Goal: Find specific page/section: Find specific page/section

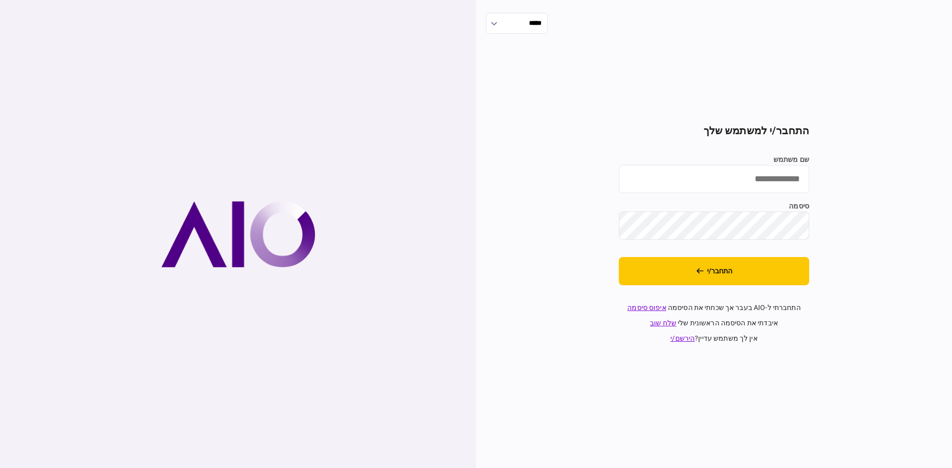
type input "********"
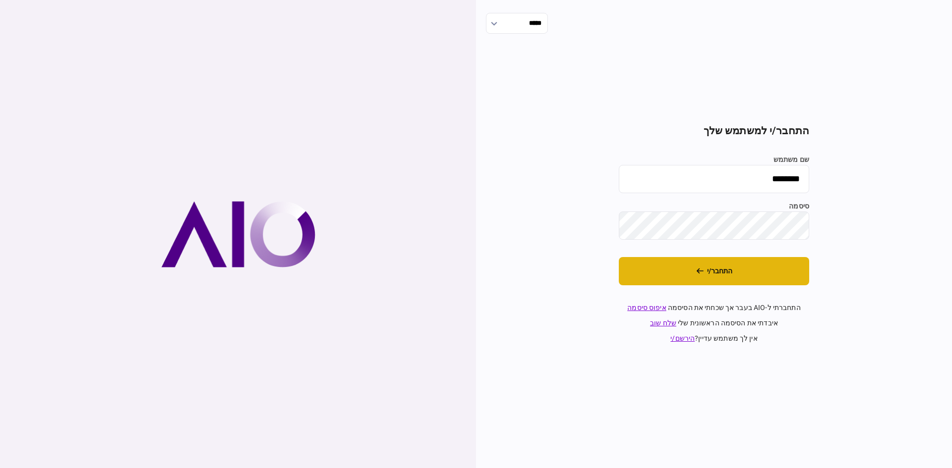
click at [679, 280] on button "התחבר/י" at bounding box center [714, 271] width 190 height 28
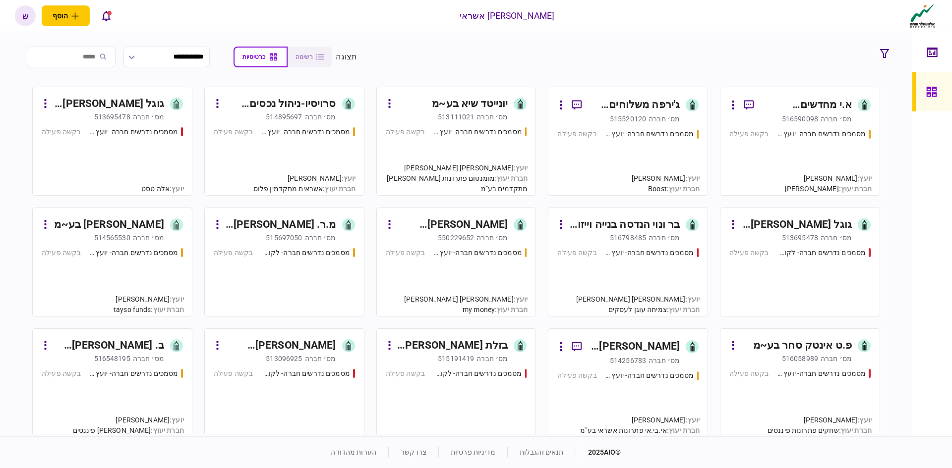
click at [470, 341] on div "בזלת ארבל בע~מ" at bounding box center [452, 346] width 111 height 16
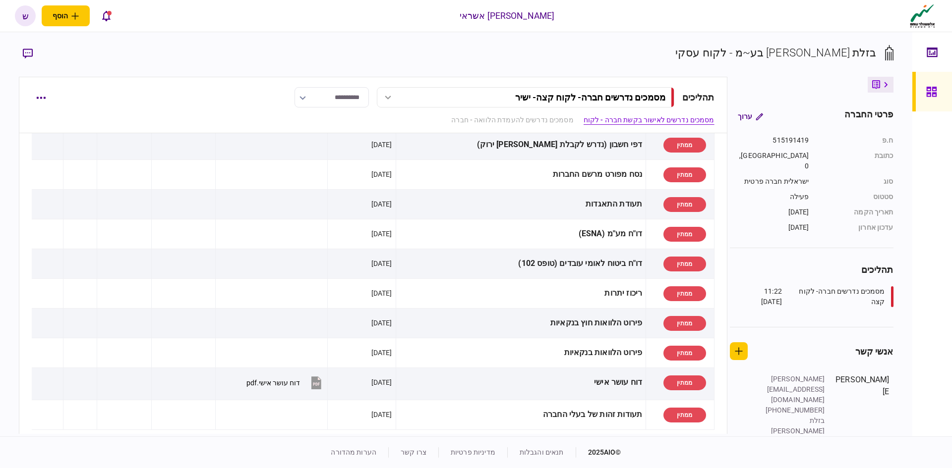
scroll to position [113, 0]
